Goal: Task Accomplishment & Management: Manage account settings

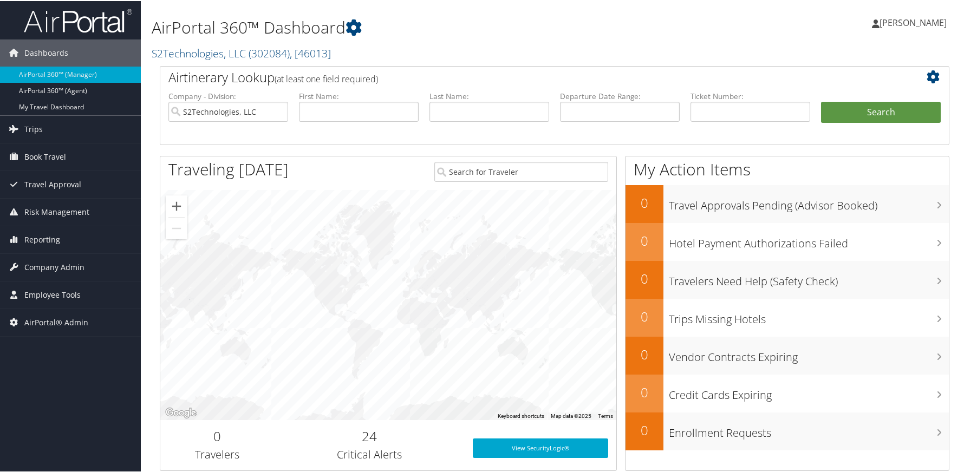
drag, startPoint x: 61, startPoint y: 264, endPoint x: 62, endPoint y: 285, distance: 20.6
click at [61, 265] on span "Company Admin" at bounding box center [54, 266] width 60 height 27
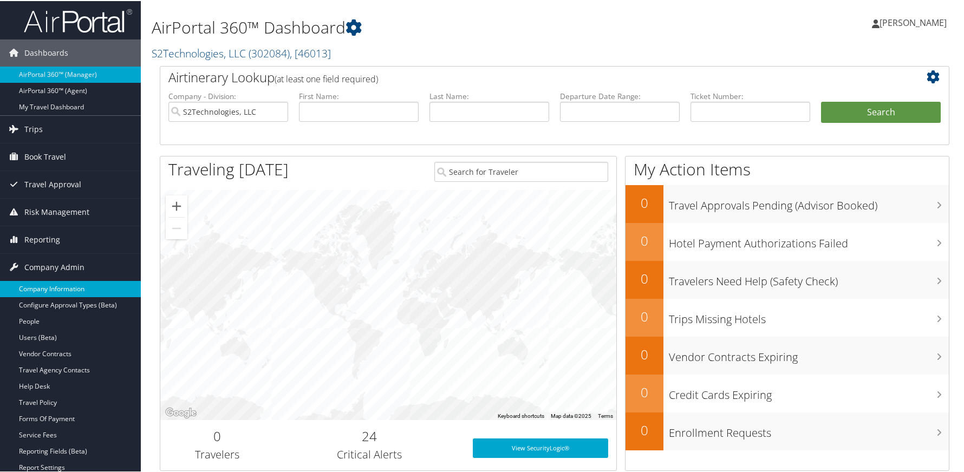
click at [63, 292] on link "Company Information" at bounding box center [70, 288] width 141 height 16
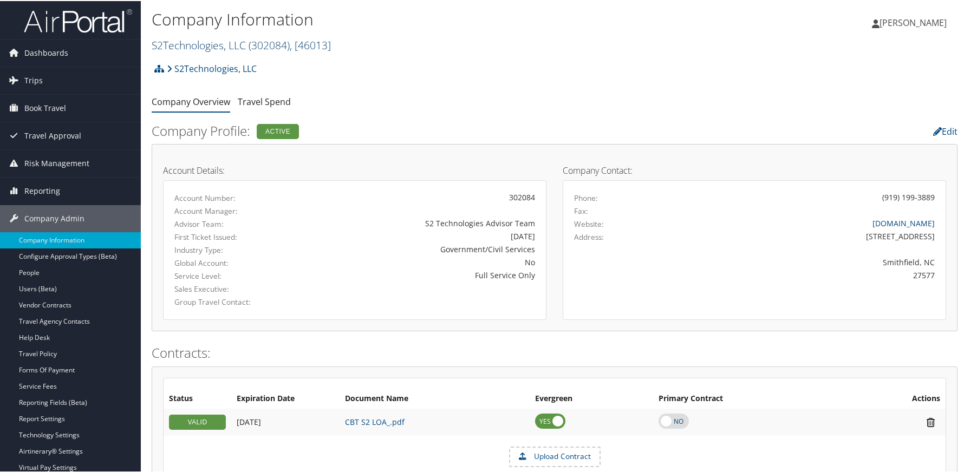
click at [225, 45] on link "S2Technologies, LLC ( 302084 ) , [ 46013 ]" at bounding box center [241, 44] width 179 height 15
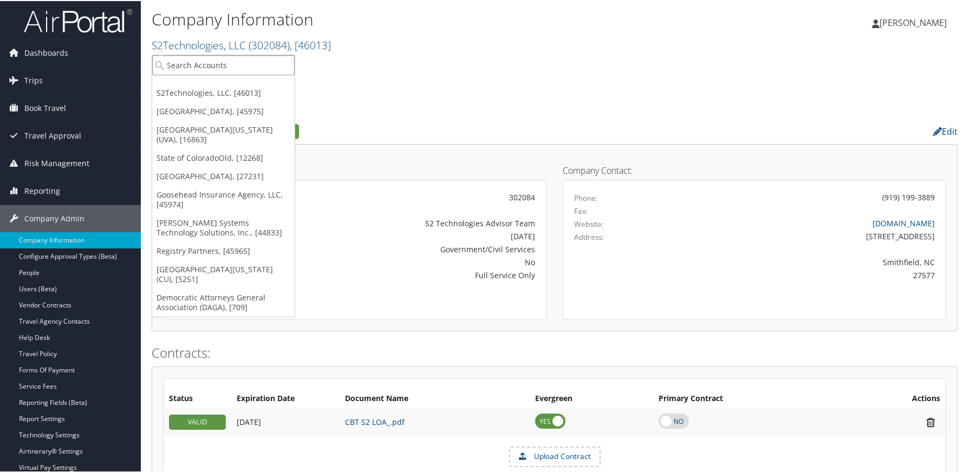
click at [214, 59] on input "search" at bounding box center [223, 64] width 142 height 20
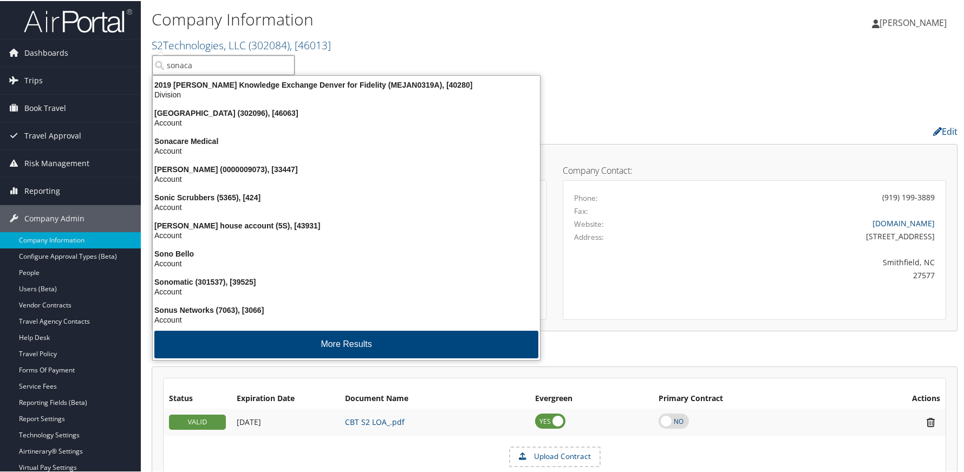
type input "sonaca"
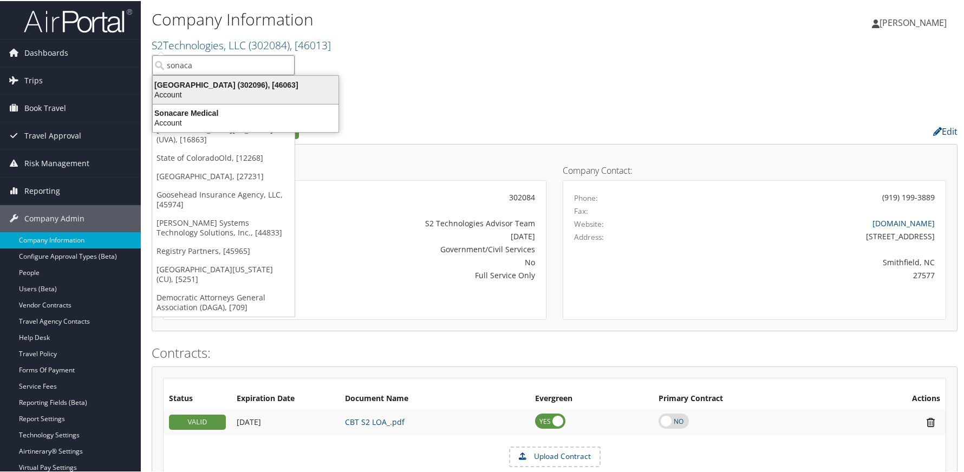
click at [186, 80] on div "Sonaca North America (302096), [46063]" at bounding box center [245, 84] width 199 height 10
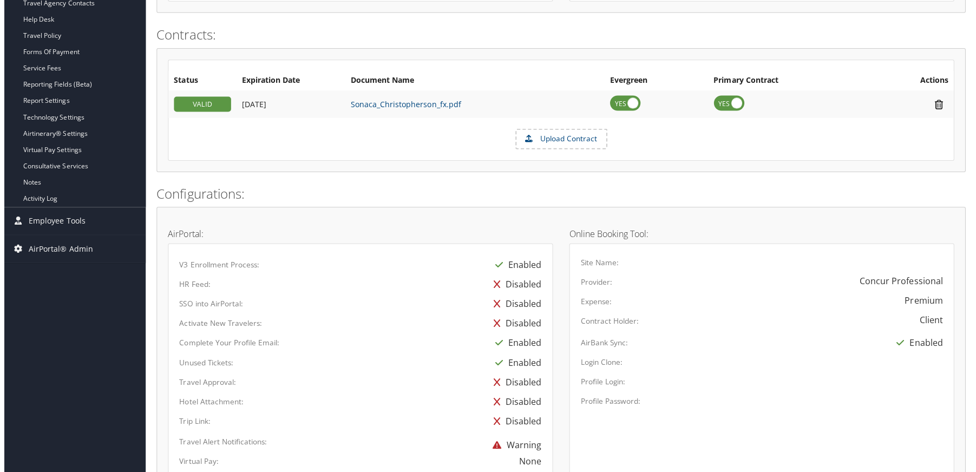
scroll to position [433, 0]
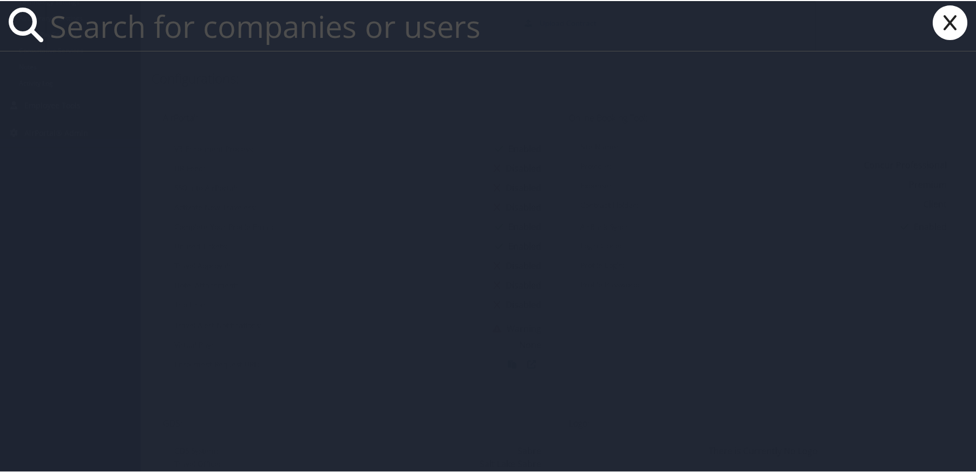
paste input "Diego.Rodriguez2@nice.com"
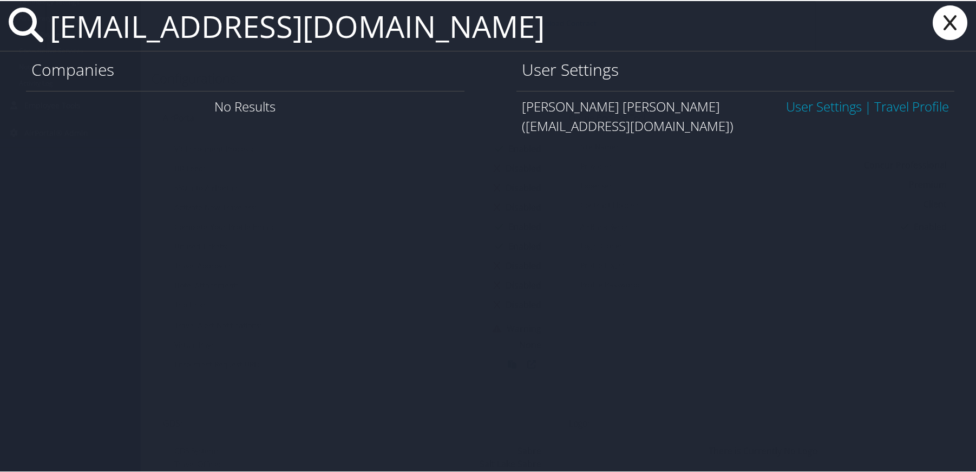
type input "Diego.Rodriguez2@nice.com"
click at [815, 108] on link "User Settings" at bounding box center [824, 105] width 76 height 18
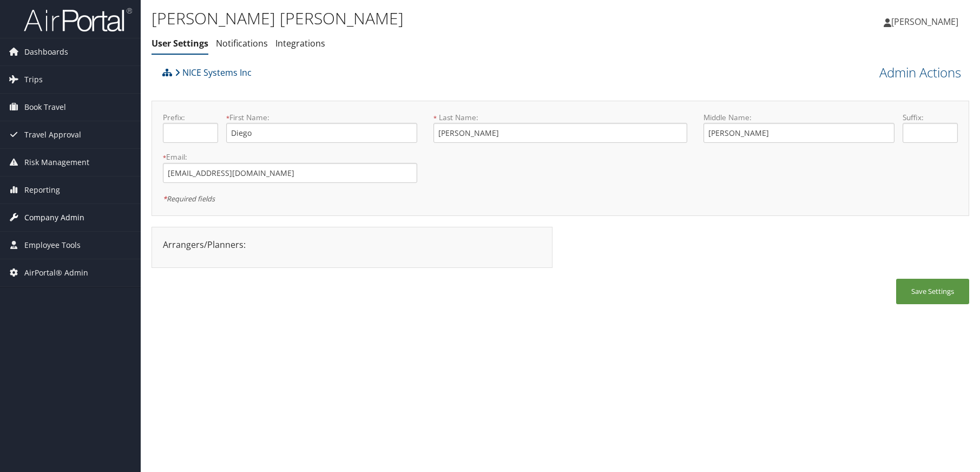
drag, startPoint x: 60, startPoint y: 215, endPoint x: 67, endPoint y: 230, distance: 16.5
click at [60, 215] on span "Company Admin" at bounding box center [54, 217] width 60 height 27
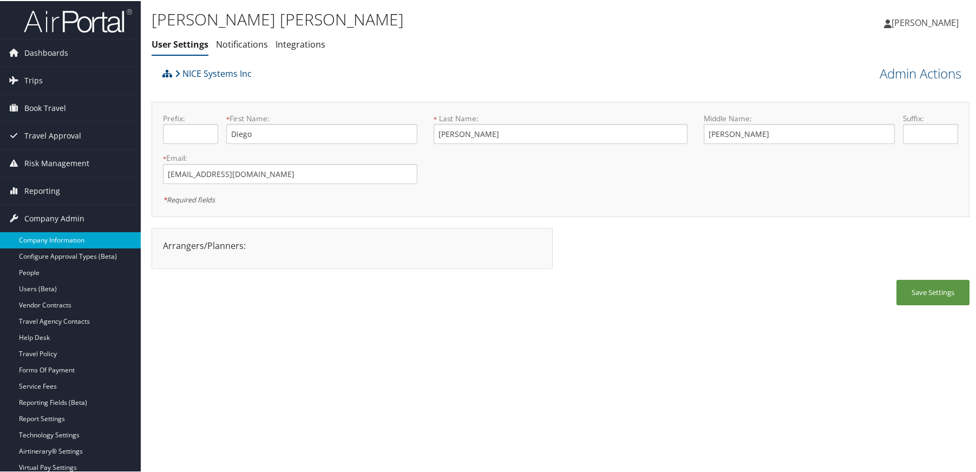
click at [69, 240] on link "Company Information" at bounding box center [70, 239] width 141 height 16
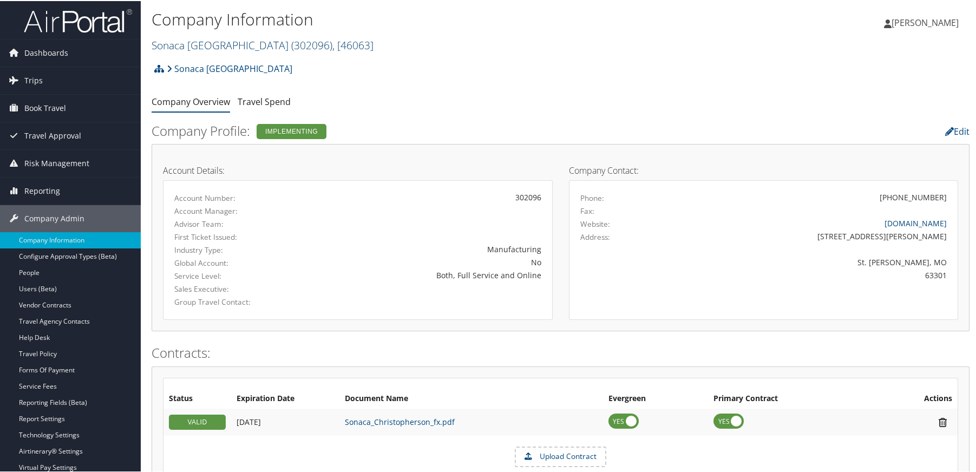
click at [230, 48] on link "Sonaca North America ( 302096 ) , [ 46063 ]" at bounding box center [263, 44] width 222 height 15
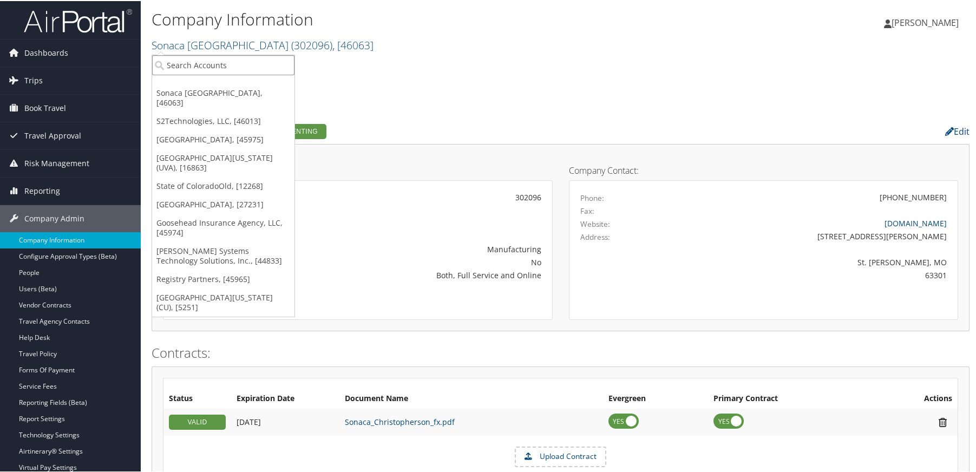
click at [219, 70] on input "search" at bounding box center [223, 64] width 142 height 20
type input "royal surgi"
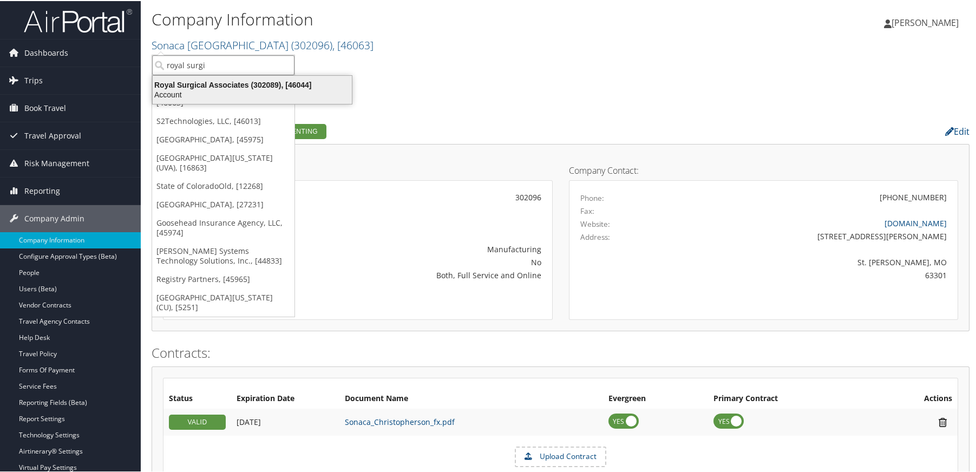
click at [219, 84] on div "Royal Surgical Associates (302089), [46044]" at bounding box center [252, 84] width 212 height 10
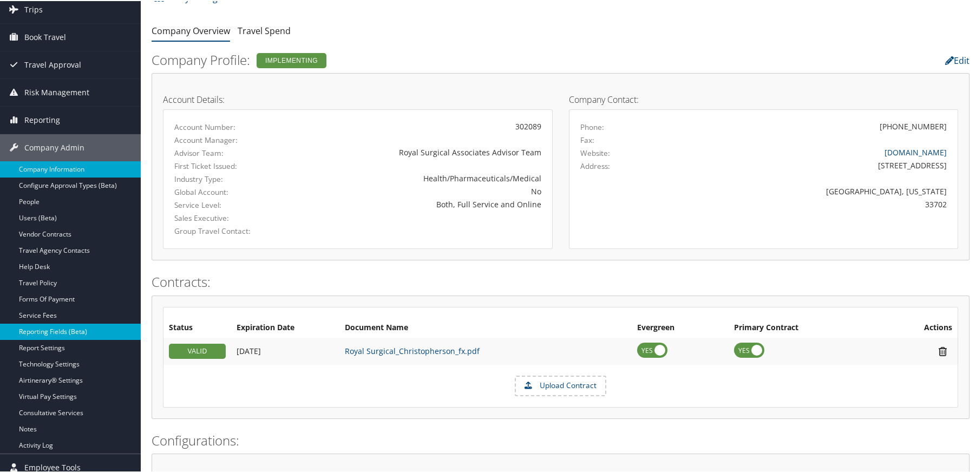
scroll to position [54, 0]
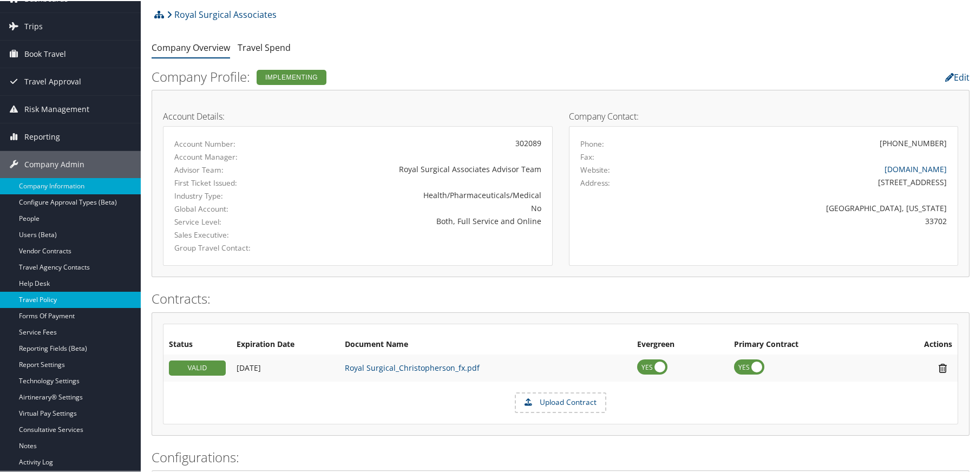
click at [61, 292] on link "Travel Policy" at bounding box center [70, 299] width 141 height 16
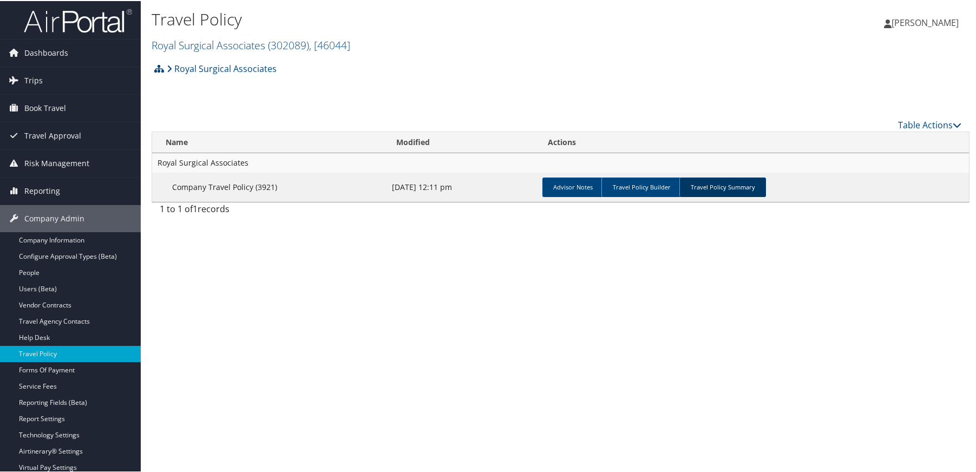
click at [713, 186] on link "Travel Policy Summary" at bounding box center [722, 185] width 87 height 19
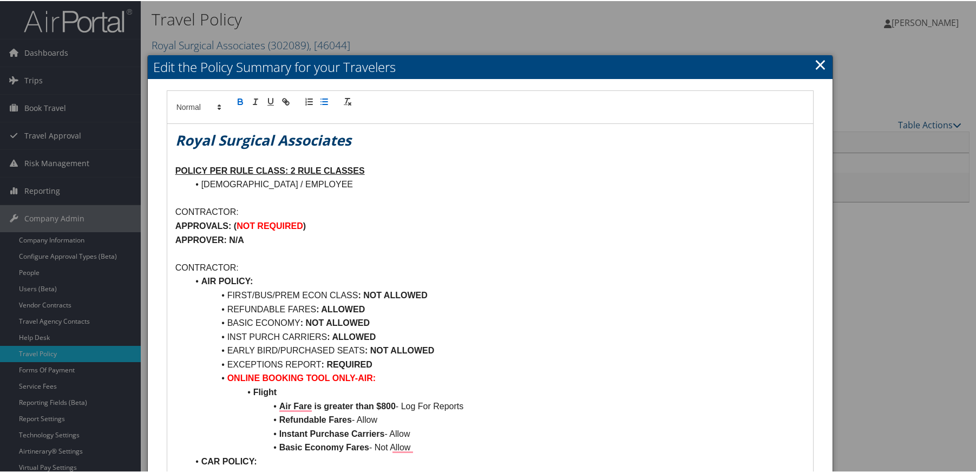
click at [815, 57] on link "×" at bounding box center [820, 64] width 12 height 22
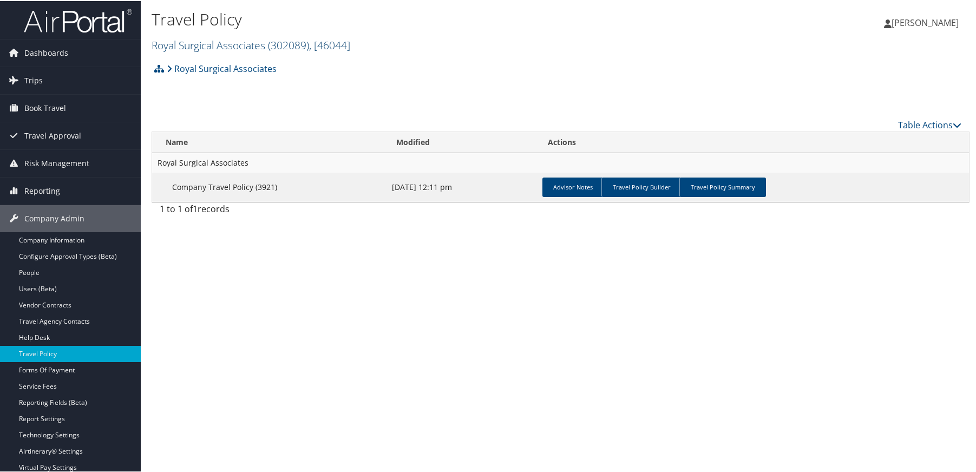
click at [189, 49] on link "Royal Surgical Associates ( 302089 ) , [ 46044 ]" at bounding box center [251, 44] width 199 height 15
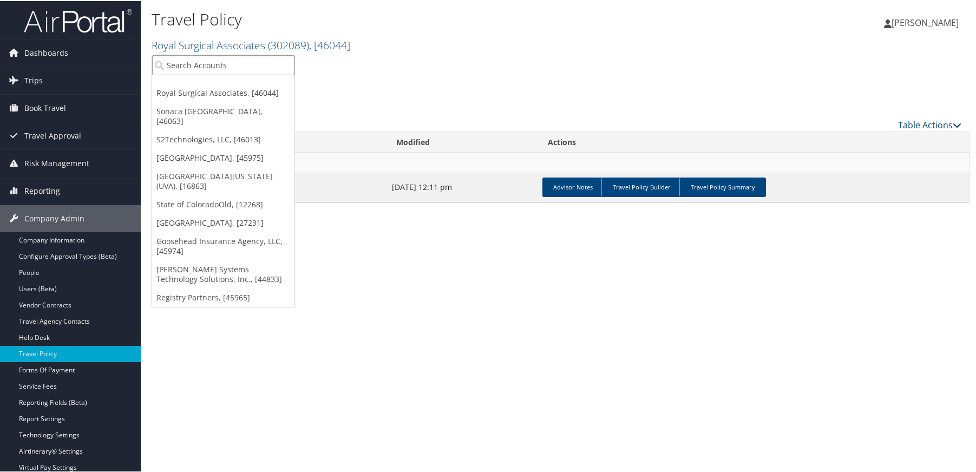
click at [184, 58] on input "search" at bounding box center [223, 64] width 142 height 20
type input "ohio uni"
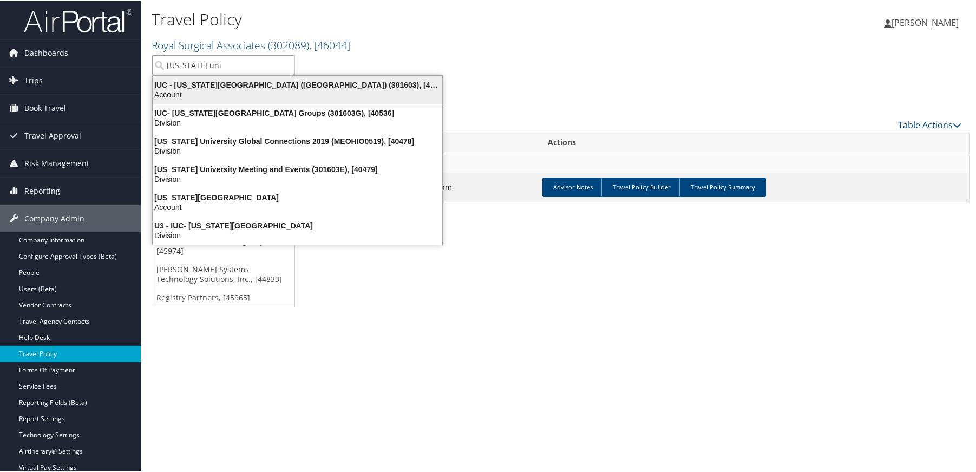
click at [208, 86] on div "IUC - Ohio University (OU) (301603), [40097]" at bounding box center [297, 84] width 303 height 10
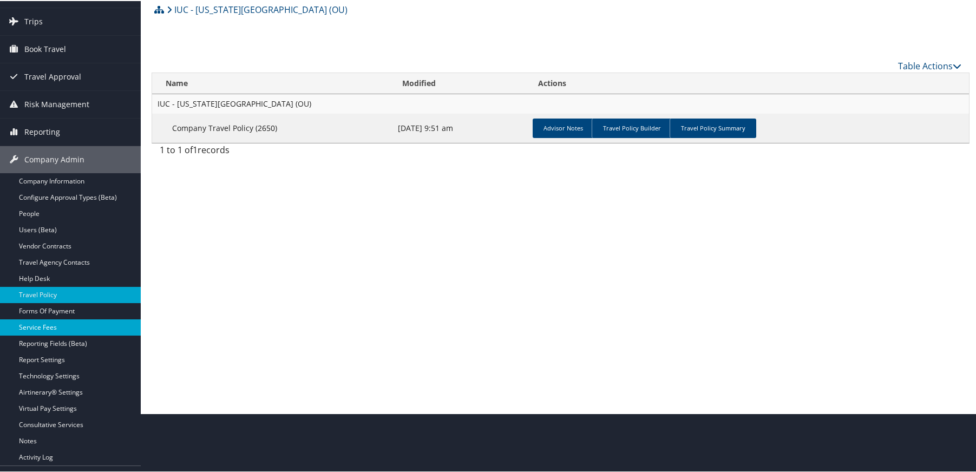
scroll to position [107, 0]
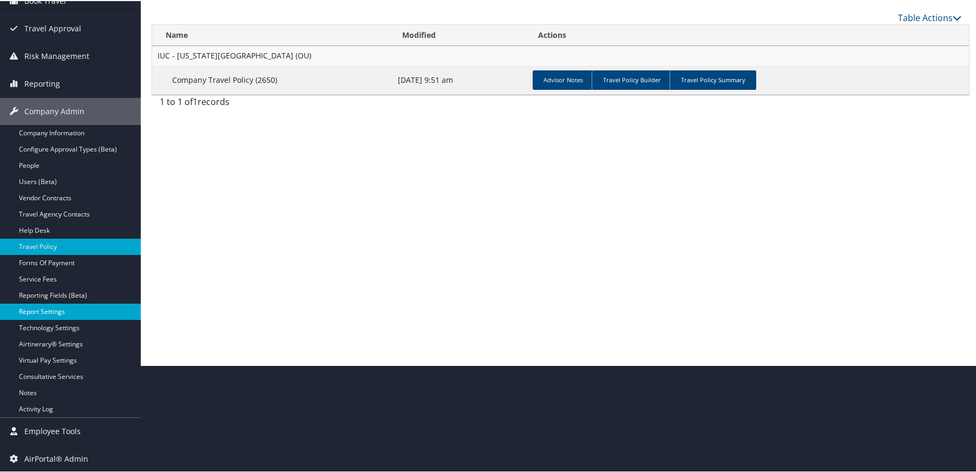
click at [58, 312] on link "Report Settings" at bounding box center [70, 311] width 141 height 16
